Goal: Find contact information: Find contact information

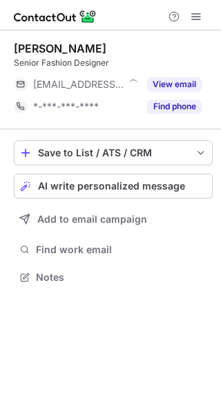
scroll to position [268, 221]
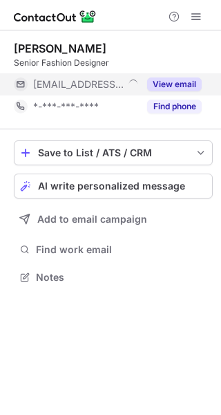
click at [173, 84] on button "View email" at bounding box center [174, 84] width 55 height 14
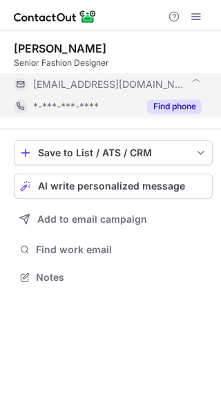
scroll to position [290, 221]
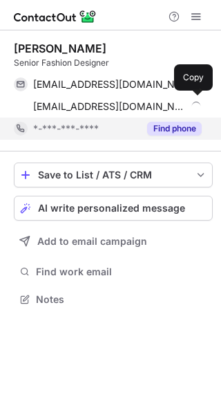
click at [182, 100] on div "hcheong@carhartt-wip.com" at bounding box center [117, 106] width 169 height 12
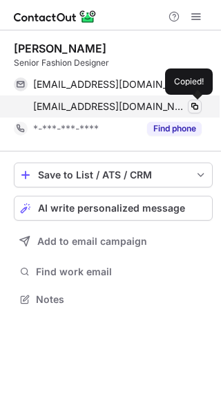
click at [191, 106] on span at bounding box center [194, 106] width 11 height 11
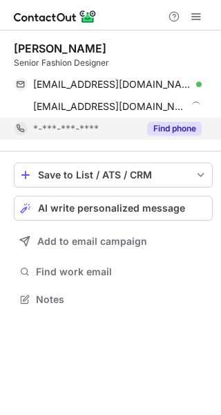
click at [192, 126] on button "Find phone" at bounding box center [174, 129] width 55 height 14
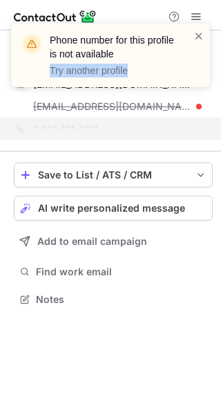
drag, startPoint x: 132, startPoint y: 100, endPoint x: 30, endPoint y: 96, distance: 101.7
click at [30, 96] on div "Phone number for this profile is not available Try another profile" at bounding box center [110, 61] width 221 height 102
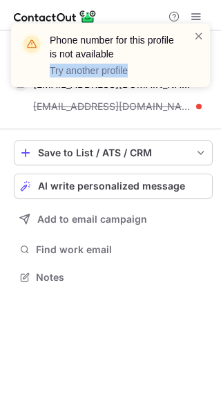
scroll to position [268, 221]
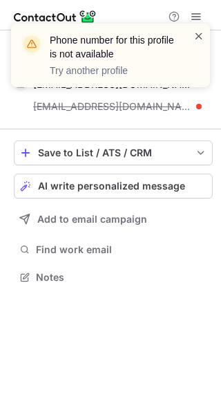
click at [198, 35] on span at bounding box center [199, 36] width 11 height 14
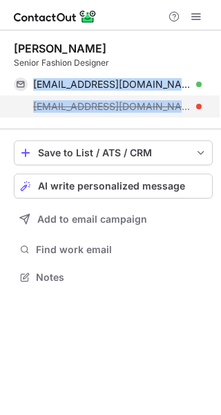
drag, startPoint x: 32, startPoint y: 79, endPoint x: 185, endPoint y: 117, distance: 157.3
click at [185, 117] on div "alexhocheong@deeplifestyles.com Verified Copy hcheong@carhartt-wip.com" at bounding box center [108, 95] width 188 height 44
copy div "alexhocheong@deeplifestyles.com Verified Copy hcheong@carhartt-wip.com"
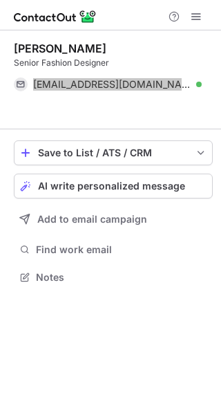
scroll to position [245, 221]
